Goal: Task Accomplishment & Management: Manage account settings

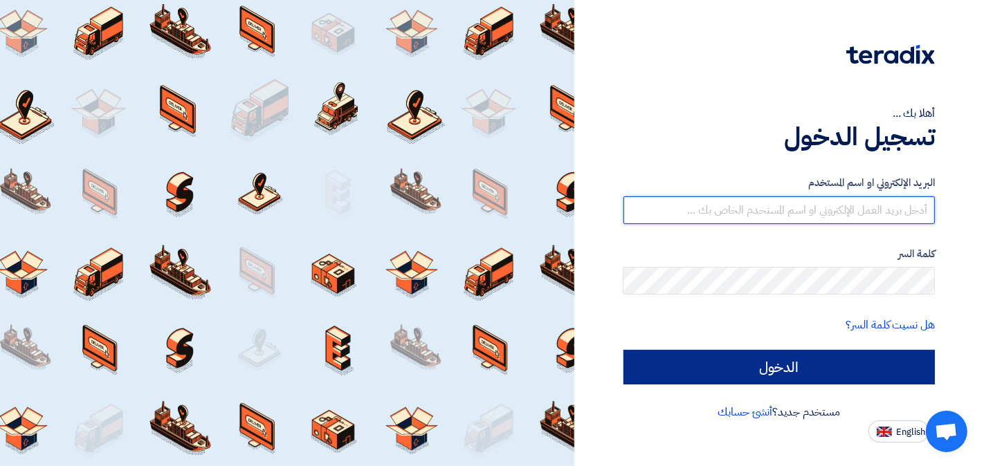
type input "[EMAIL_ADDRESS][DOMAIN_NAME]"
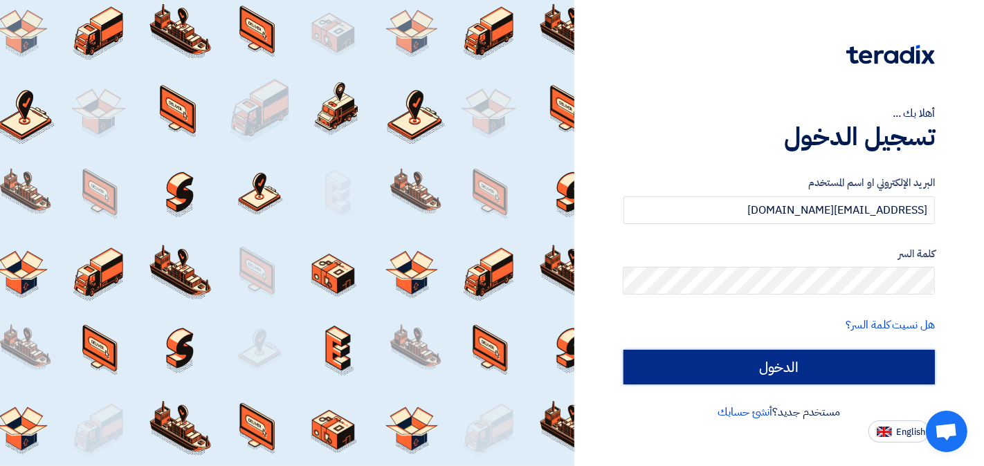
click at [786, 360] on input "الدخول" at bounding box center [779, 367] width 312 height 35
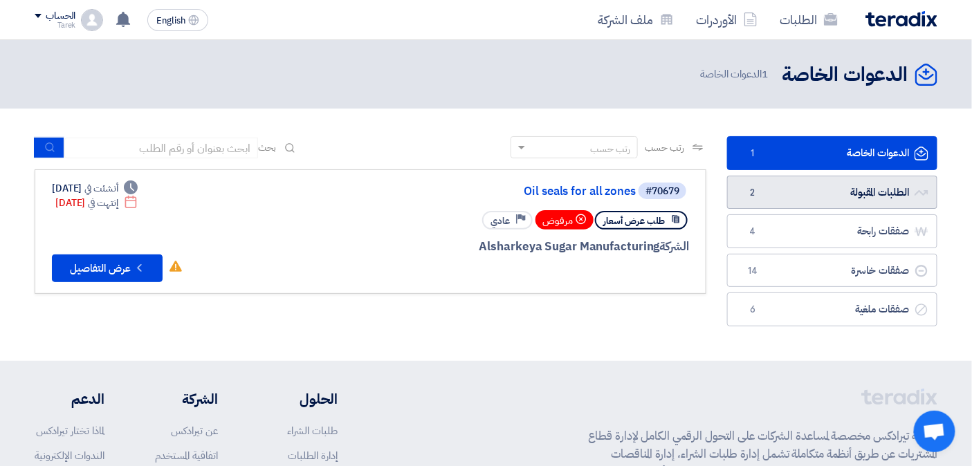
click at [826, 199] on link "الطلبات المقبولة الطلبات المقبولة 2" at bounding box center [832, 193] width 210 height 34
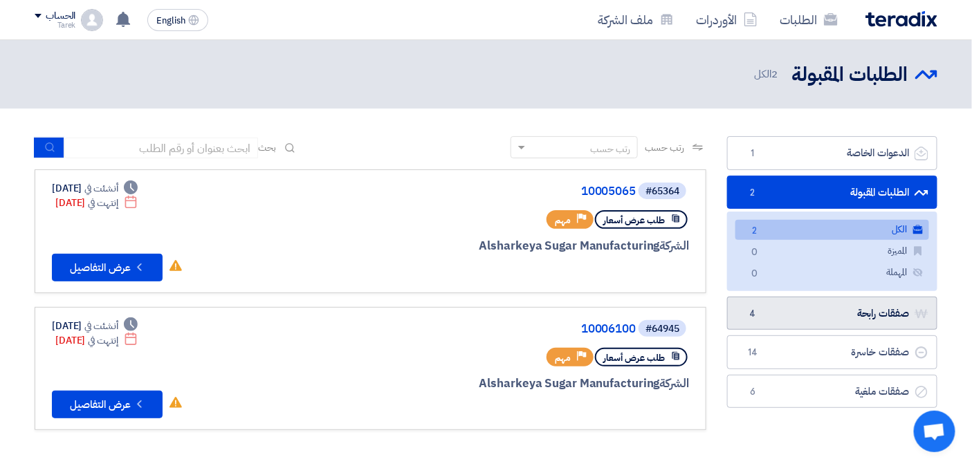
click at [791, 307] on link "صفقات رابحة صفقات رابحة 4" at bounding box center [832, 314] width 210 height 34
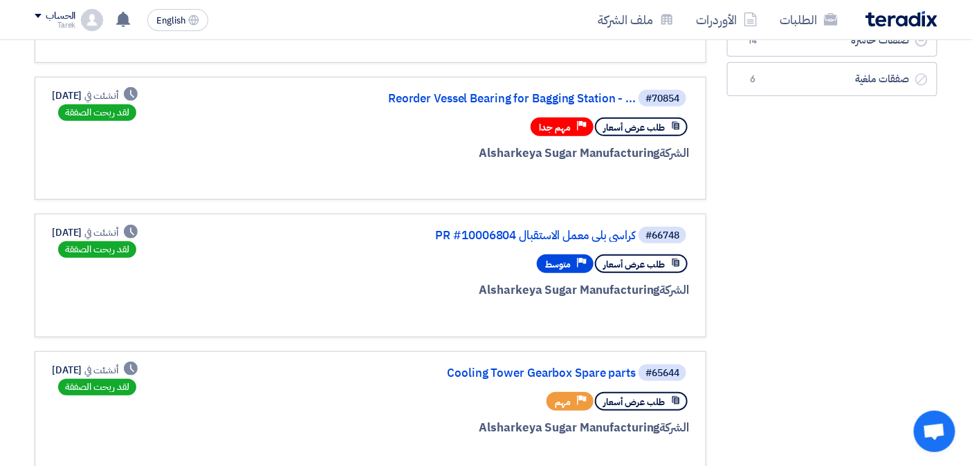
scroll to position [307, 0]
